Goal: Find specific page/section: Find specific page/section

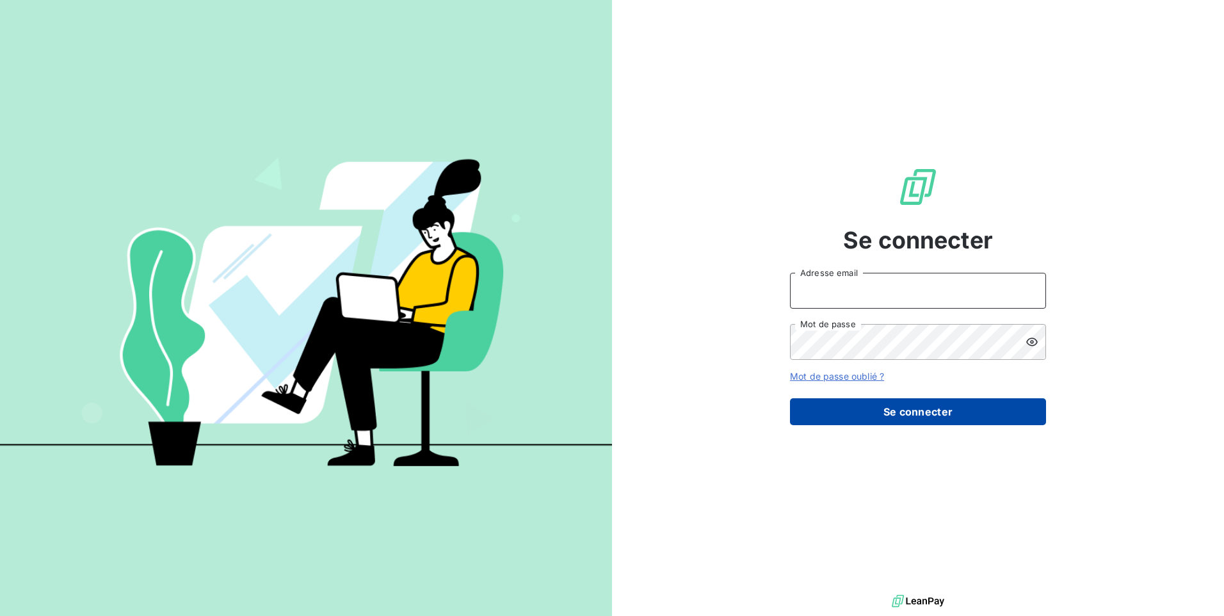
type input "[EMAIL_ADDRESS][DOMAIN_NAME]"
click at [833, 413] on button "Se connecter" at bounding box center [918, 411] width 256 height 27
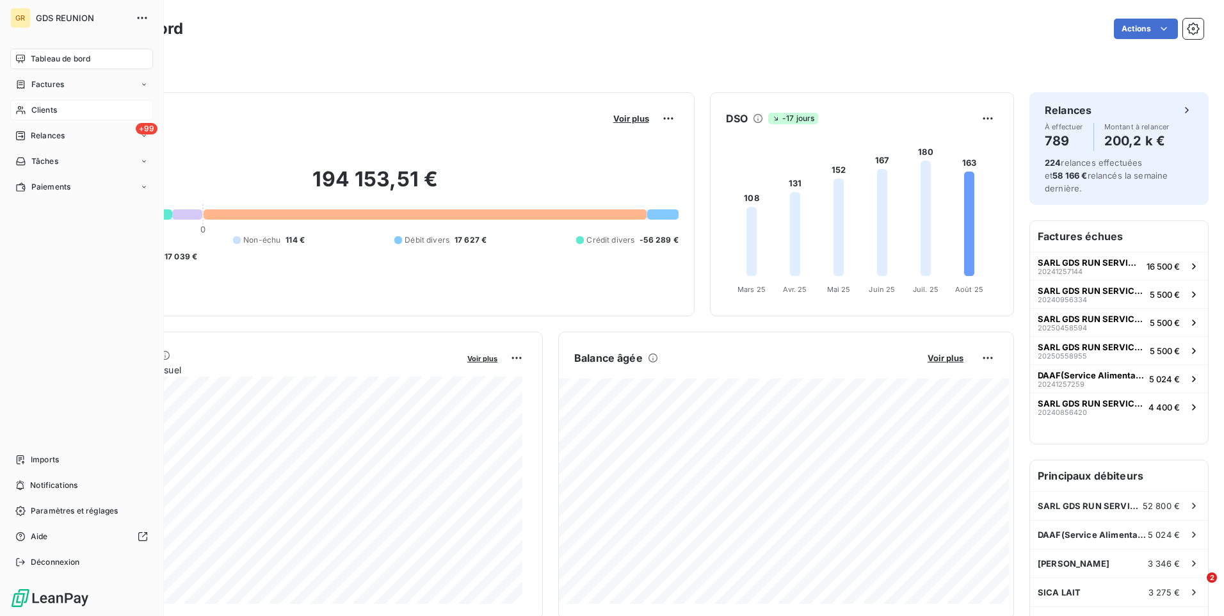
click at [31, 108] on span "Clients" at bounding box center [44, 110] width 26 height 12
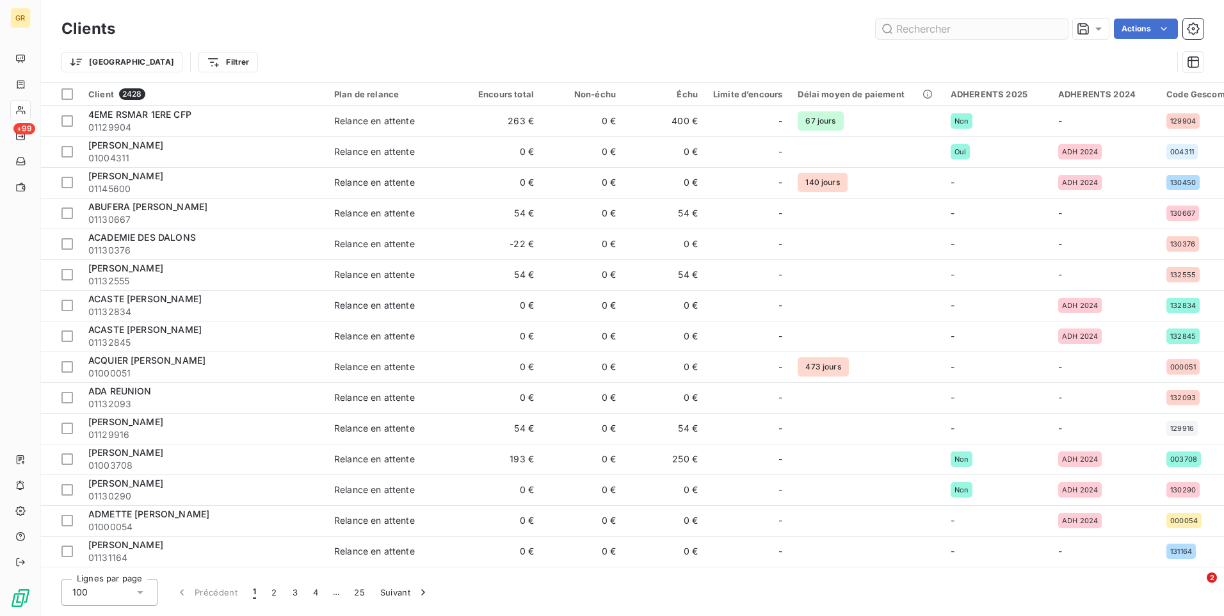
click at [903, 31] on input "text" at bounding box center [972, 29] width 192 height 20
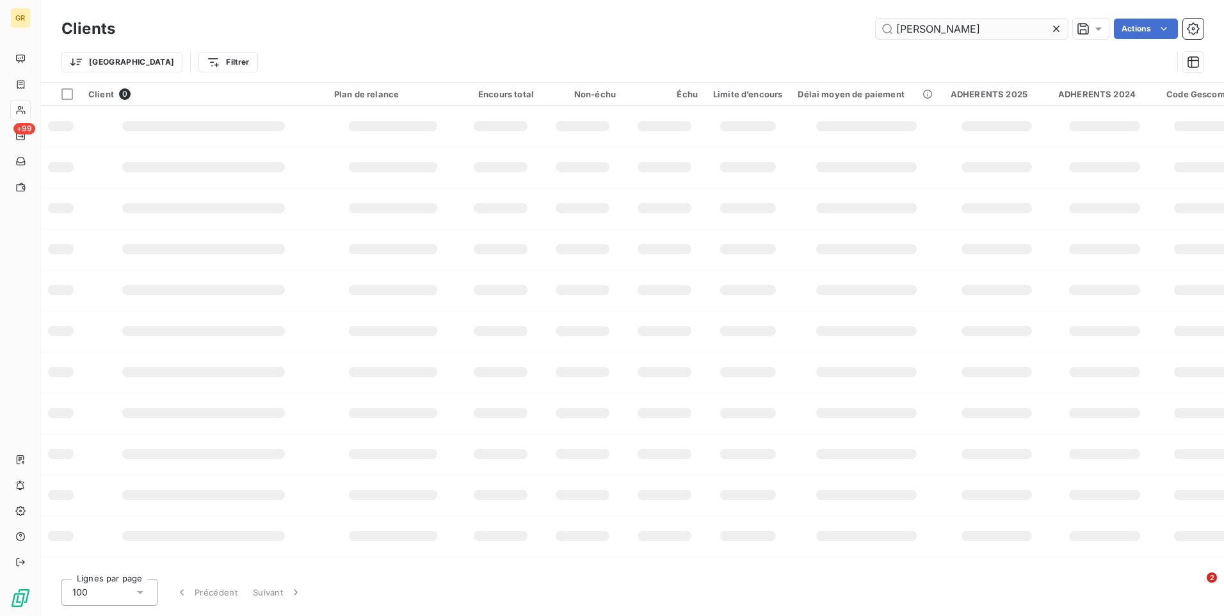
type input "MARTIN"
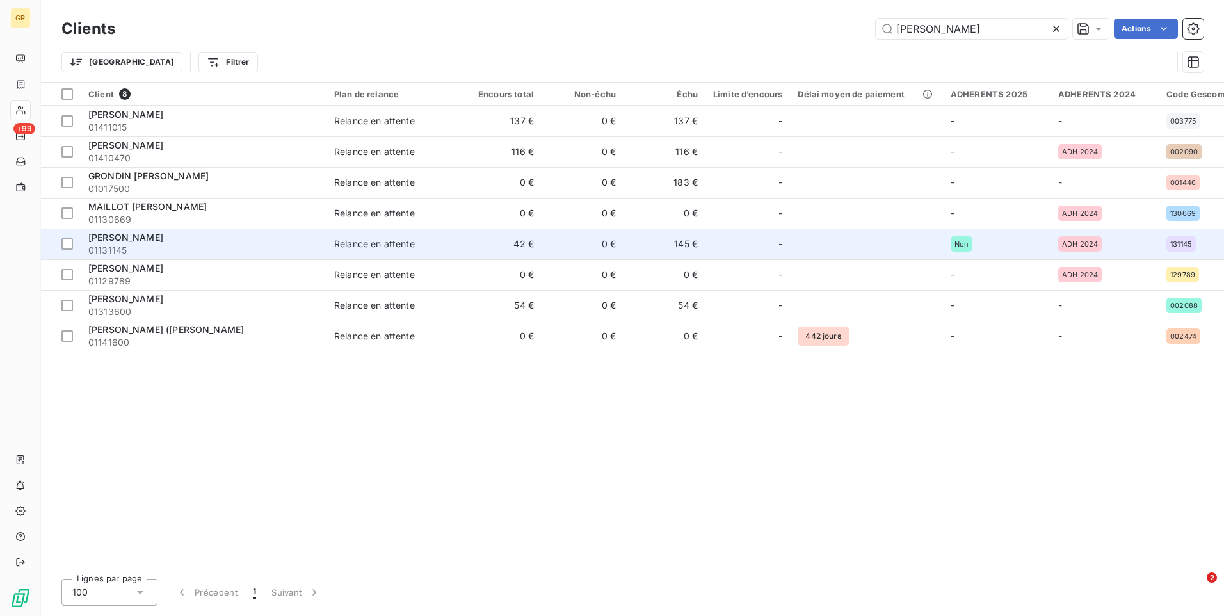
click at [156, 240] on span "MARTIN Annaelle" at bounding box center [125, 237] width 75 height 11
